Goal: Task Accomplishment & Management: Manage account settings

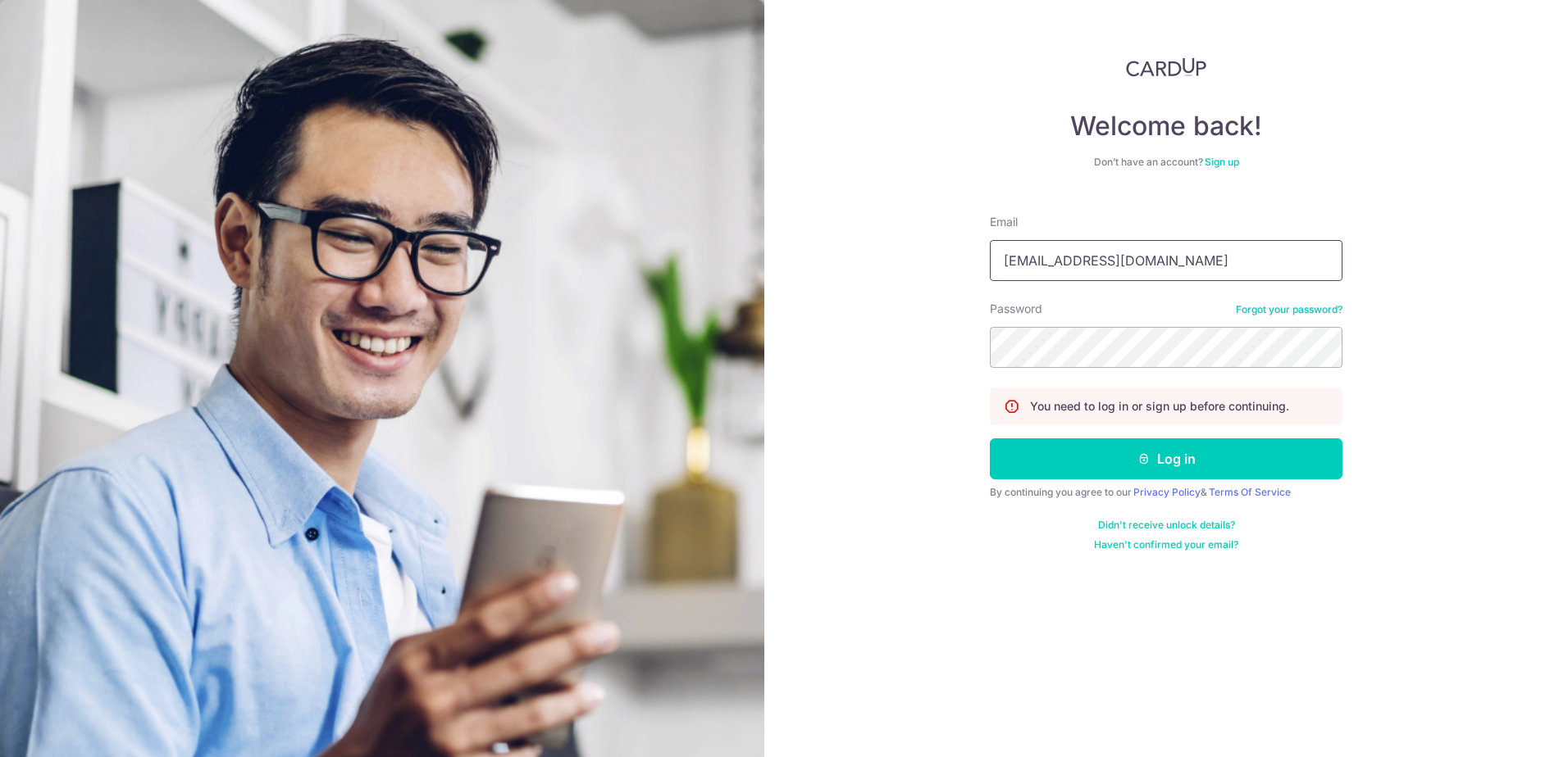
drag, startPoint x: 1207, startPoint y: 261, endPoint x: 815, endPoint y: 276, distance: 392.3
click at [815, 276] on div "Welcome back! Don’t have an account? Sign up Email spore@singaporean.onmicrosof…" at bounding box center [1166, 378] width 804 height 757
type input "[EMAIL_ADDRESS][DOMAIN_NAME]"
click at [1068, 455] on button "Log in" at bounding box center [1166, 459] width 352 height 41
